Goal: Find specific page/section: Find specific page/section

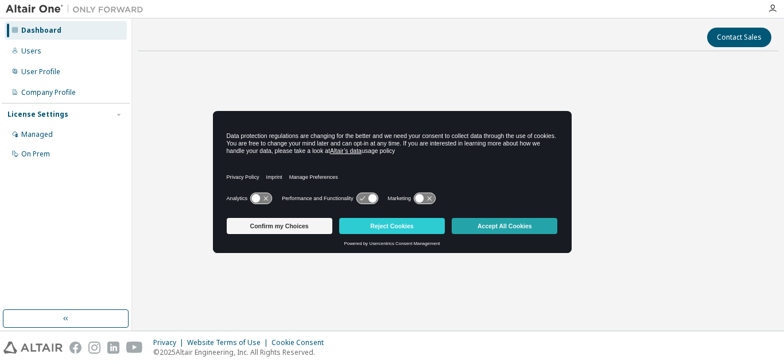
click at [469, 221] on button "Accept All Cookies" at bounding box center [505, 226] width 106 height 16
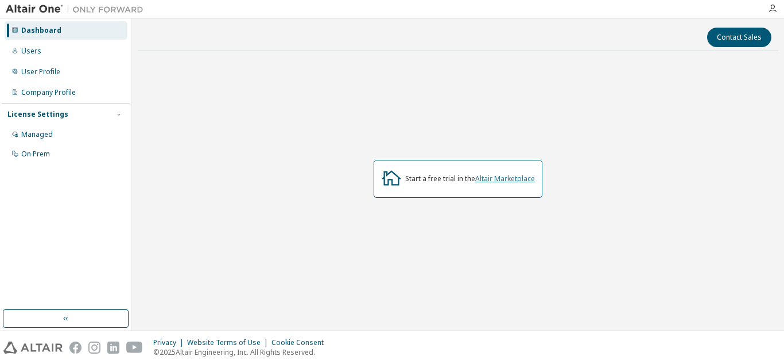
click at [496, 176] on link "Altair Marketplace" at bounding box center [505, 178] width 60 height 10
